Goal: Task Accomplishment & Management: Use online tool/utility

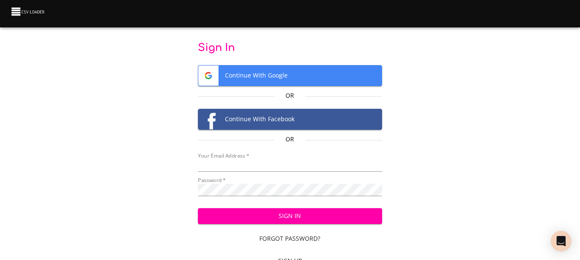
type input "mvisby@mccormickplace.com"
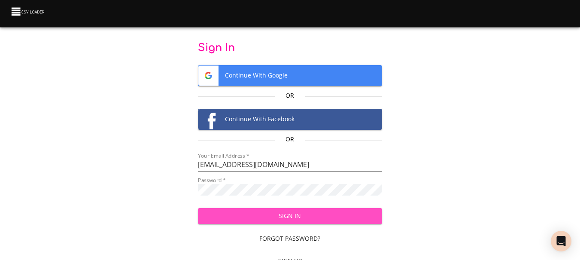
click at [293, 209] on button "Sign In" at bounding box center [290, 217] width 184 height 16
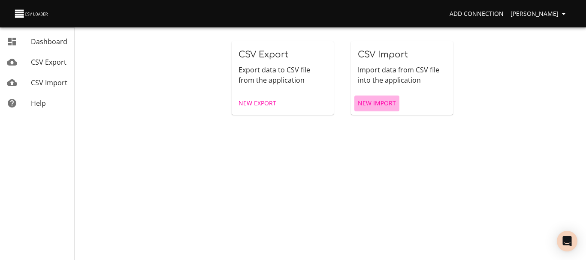
click at [370, 105] on span "New Import" at bounding box center [377, 103] width 38 height 11
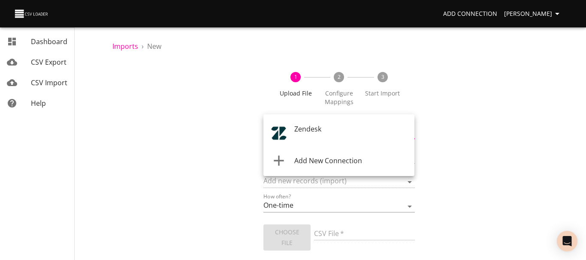
click at [332, 128] on body "Add Connection [PERSON_NAME] Dashboard CSV Export CSV Import Help Imports › New…" at bounding box center [293, 130] width 586 height 260
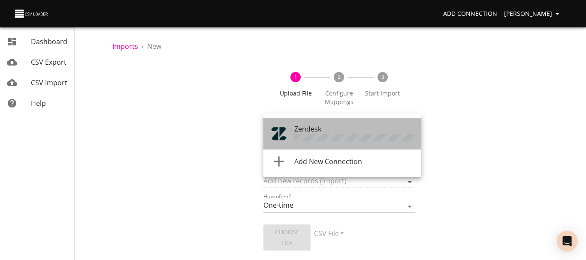
click at [332, 128] on div "Zendesk" at bounding box center [354, 134] width 120 height 20
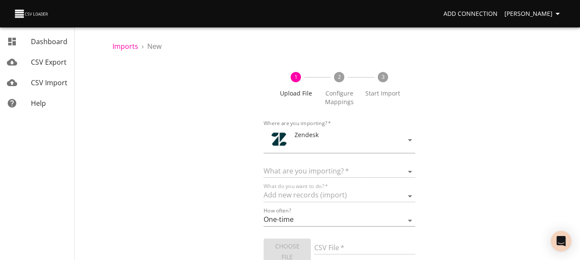
click at [332, 128] on div "Zendesk" at bounding box center [332, 133] width 90 height 11
click at [324, 167] on div "What are you importing?   * Article categories Articles Comments Organizations …" at bounding box center [338, 169] width 151 height 19
click at [324, 167] on select "Article categories Articles Comments Organizations Ticket forms Tickets Users" at bounding box center [338, 173] width 151 height 12
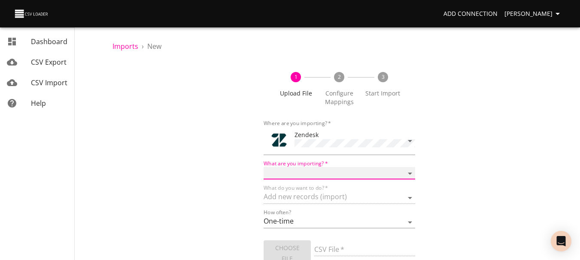
select select "tickets"
click at [263, 167] on select "Article categories Articles Comments Organizations Ticket forms Tickets Users" at bounding box center [338, 173] width 151 height 12
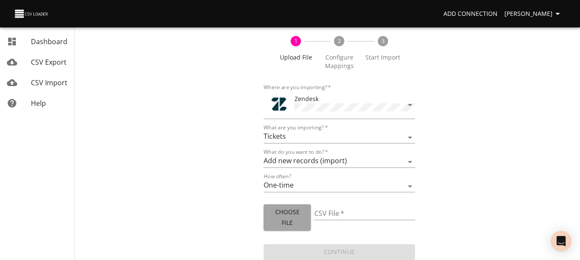
click at [272, 221] on span "Choose File" at bounding box center [286, 217] width 33 height 21
type input "PWX.xlsx"
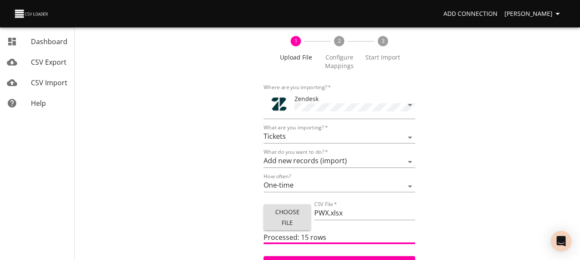
scroll to position [48, 0]
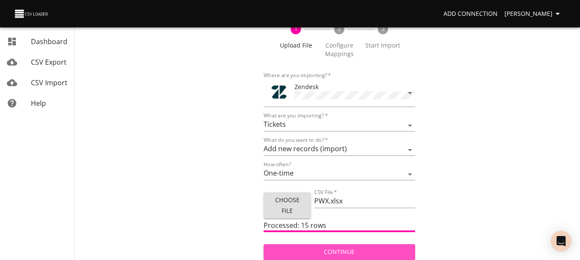
click at [331, 251] on span "Continue" at bounding box center [338, 252] width 137 height 11
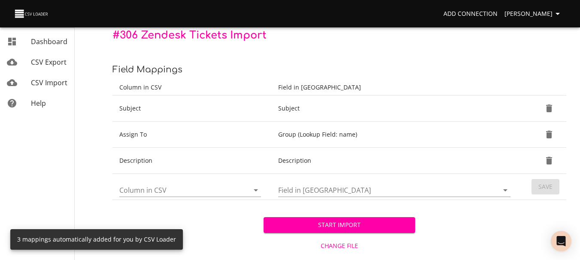
scroll to position [104, 0]
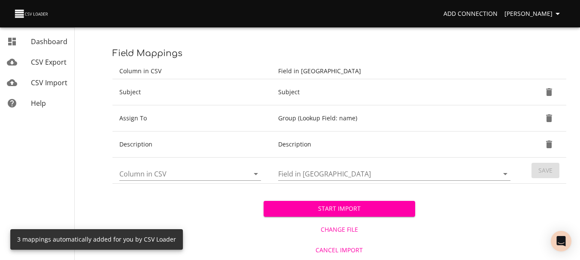
click at [236, 213] on div "Start Import Change File Cancel Import" at bounding box center [339, 222] width 454 height 76
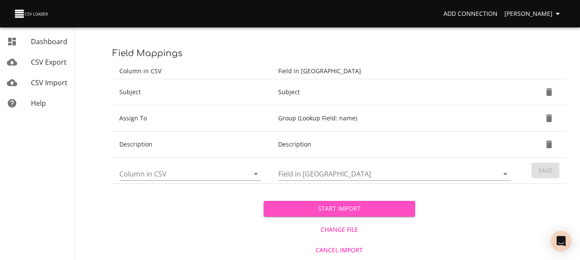
click at [330, 205] on span "Start Import" at bounding box center [338, 209] width 137 height 11
